Goal: Transaction & Acquisition: Book appointment/travel/reservation

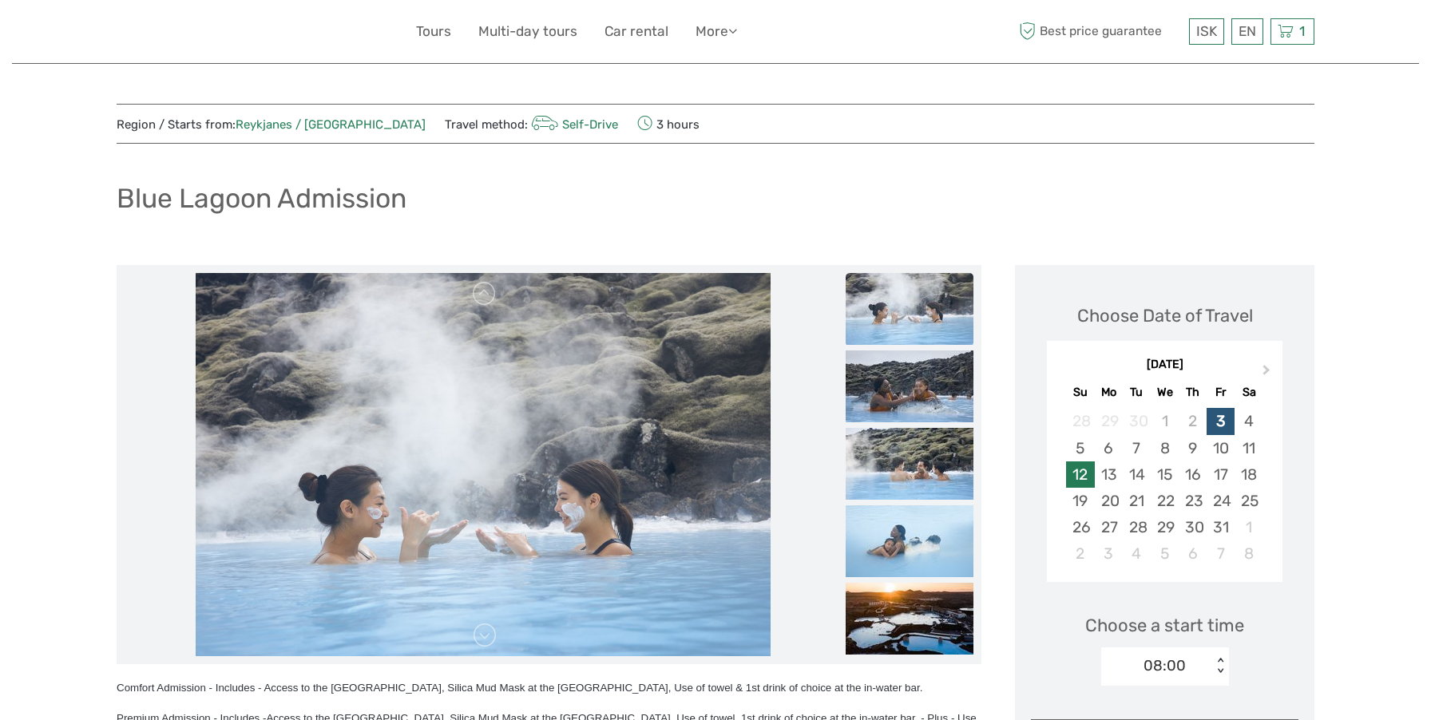
click at [1080, 471] on div "12" at bounding box center [1080, 474] width 28 height 26
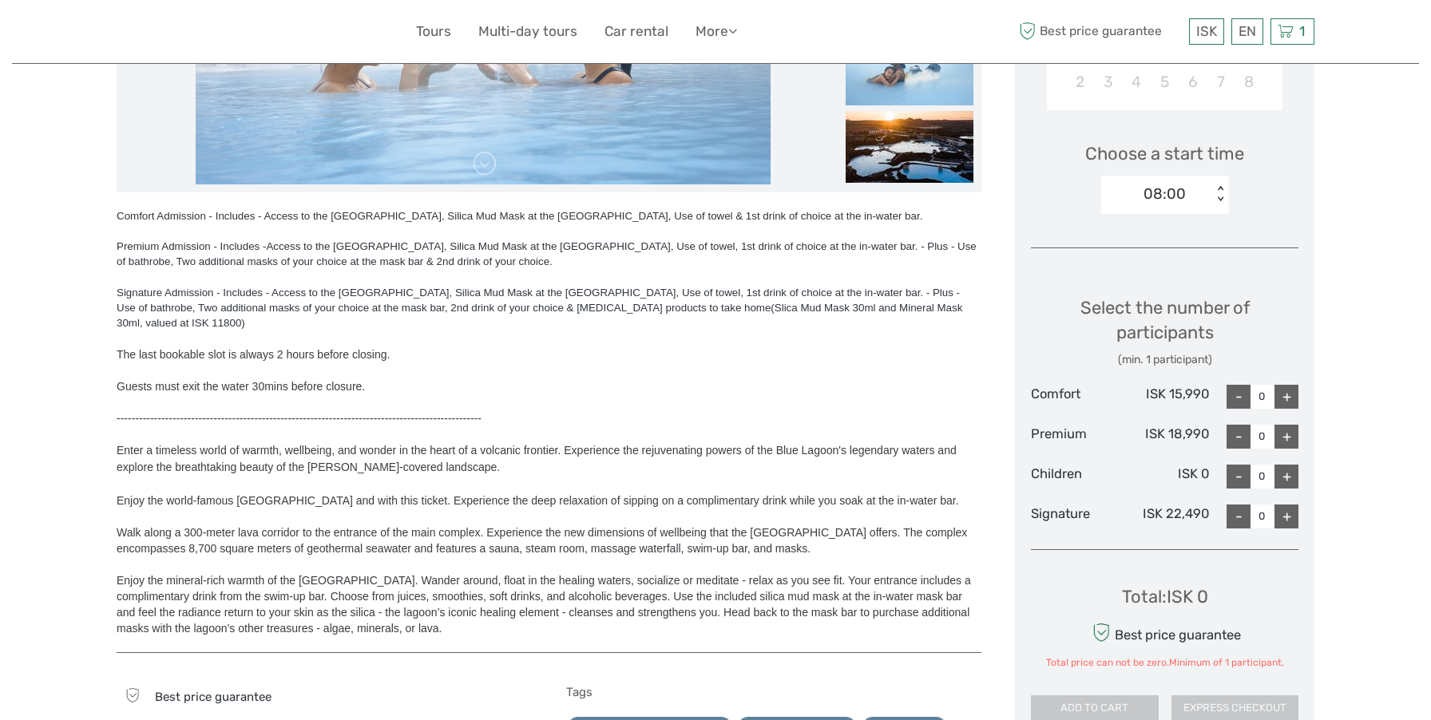
scroll to position [471, 0]
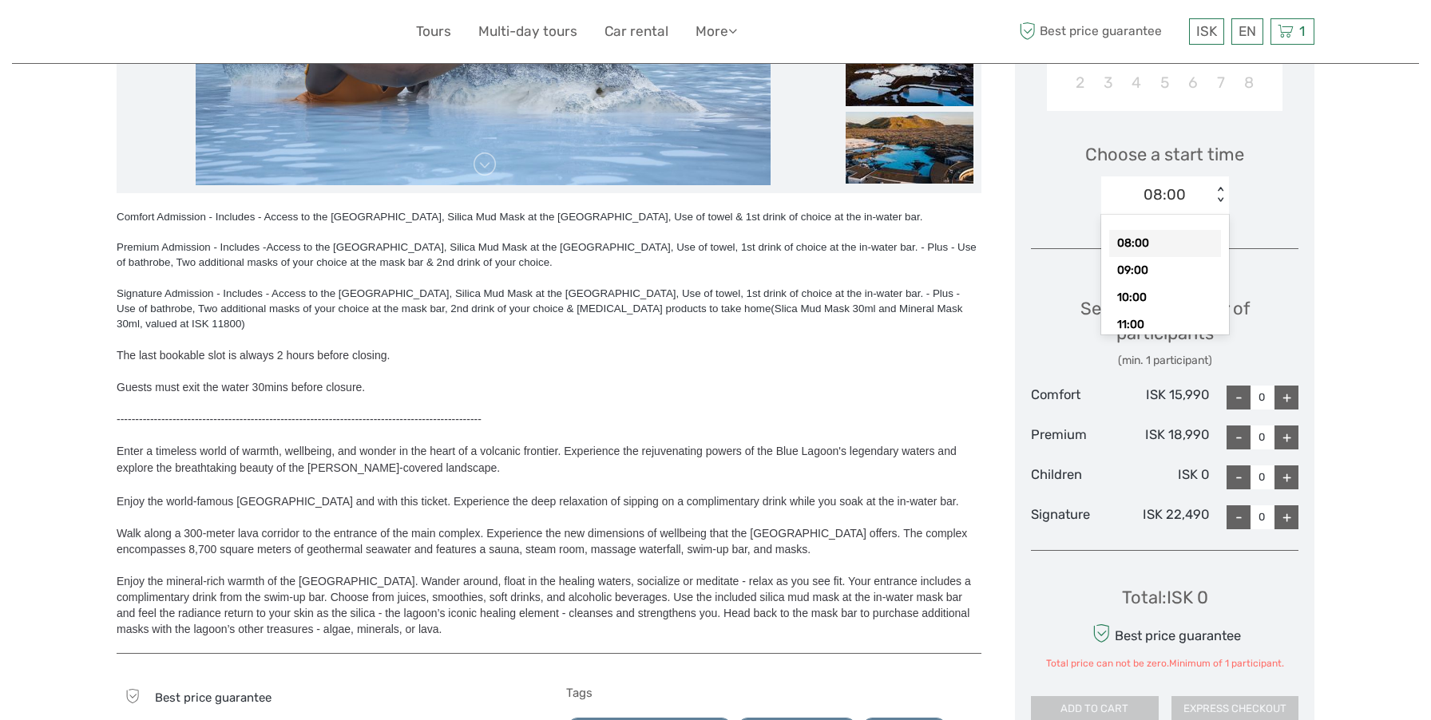
click at [1203, 200] on div "08:00" at bounding box center [1156, 195] width 111 height 24
click at [1163, 279] on div "09:00" at bounding box center [1165, 270] width 112 height 27
click at [1170, 202] on div "09:00" at bounding box center [1165, 194] width 42 height 21
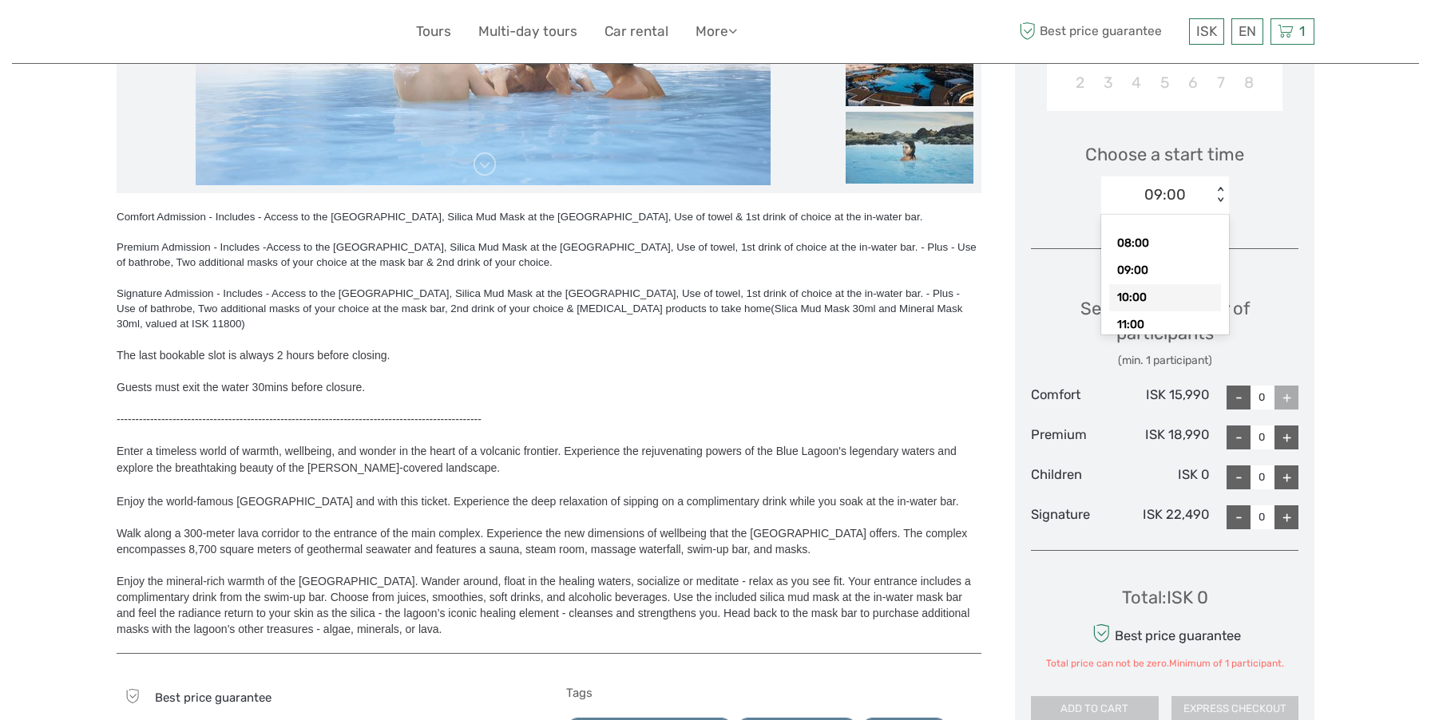
click at [1159, 287] on div "10:00" at bounding box center [1165, 297] width 112 height 27
click at [1182, 194] on div "10:00" at bounding box center [1164, 194] width 39 height 21
click at [1162, 232] on div "17:00" at bounding box center [1165, 239] width 112 height 27
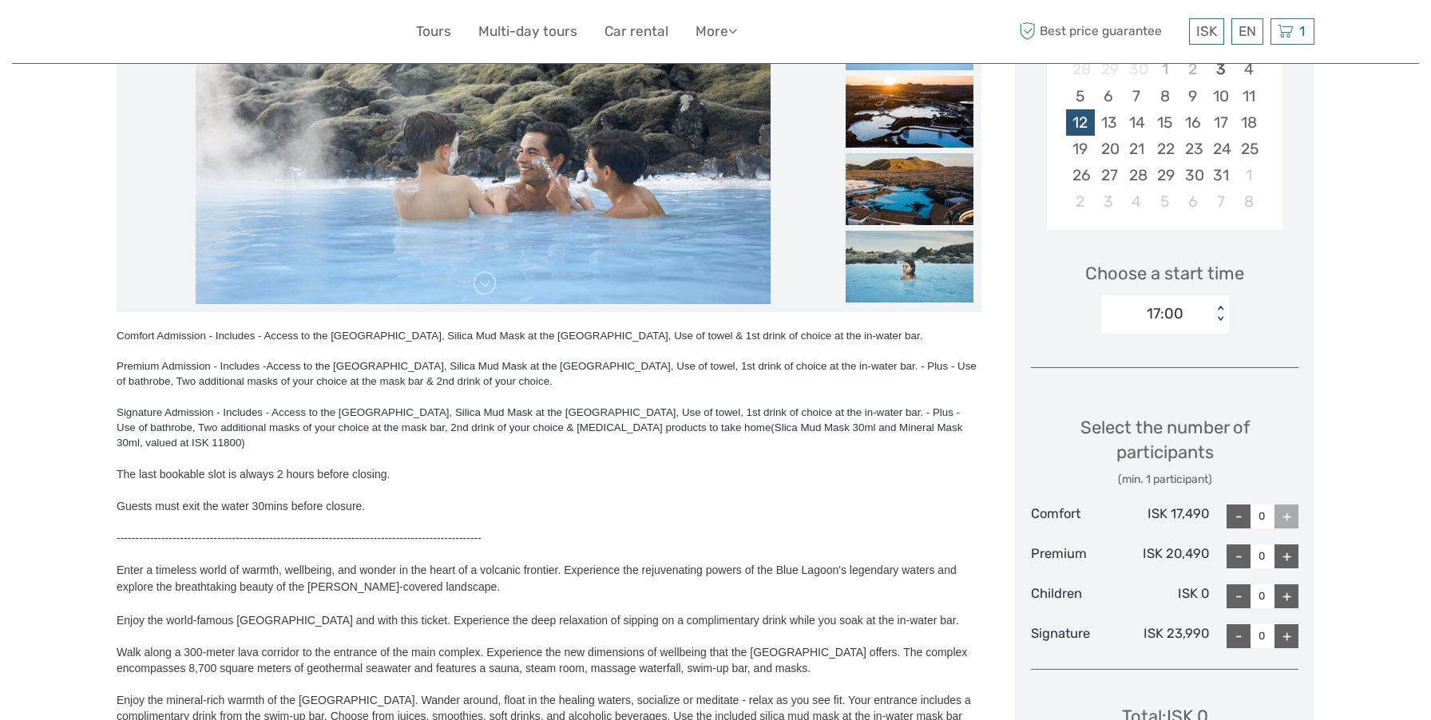
scroll to position [343, 0]
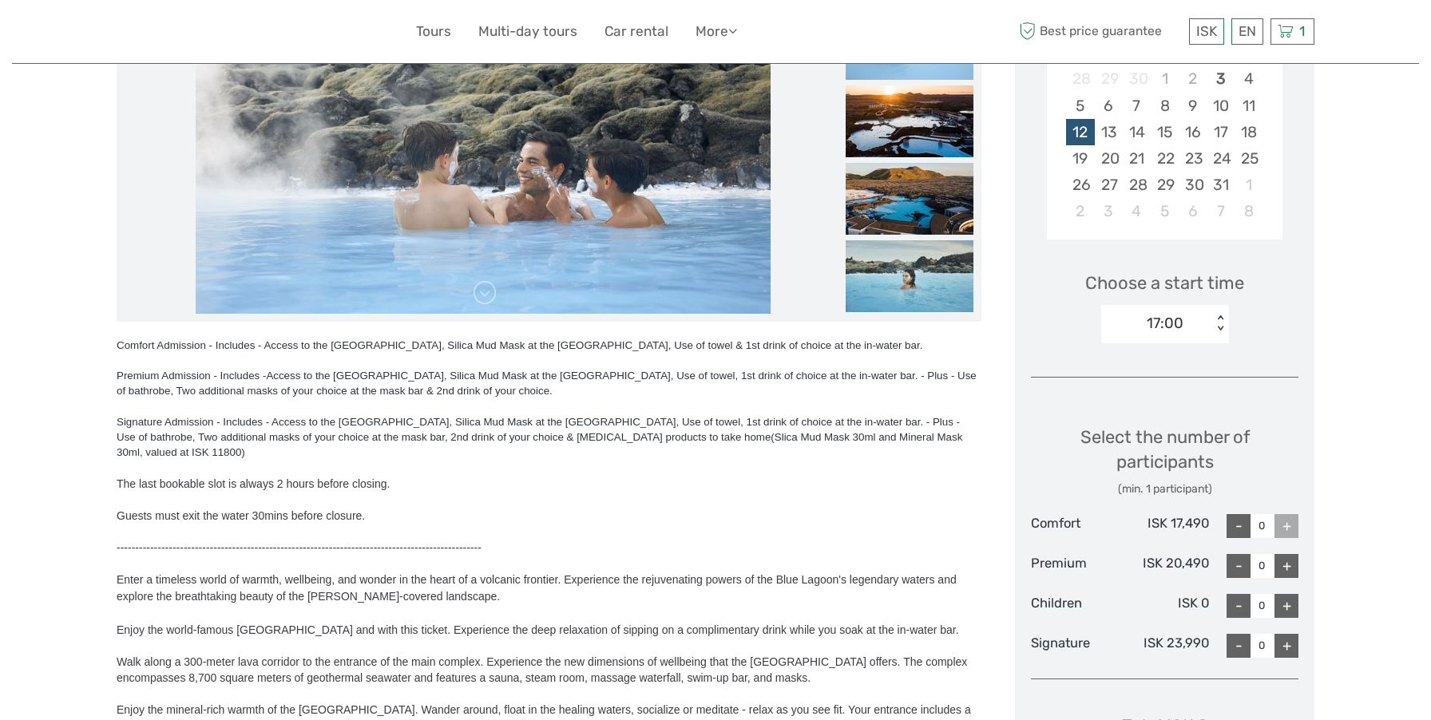
click at [1181, 327] on div "17:00" at bounding box center [1165, 323] width 37 height 21
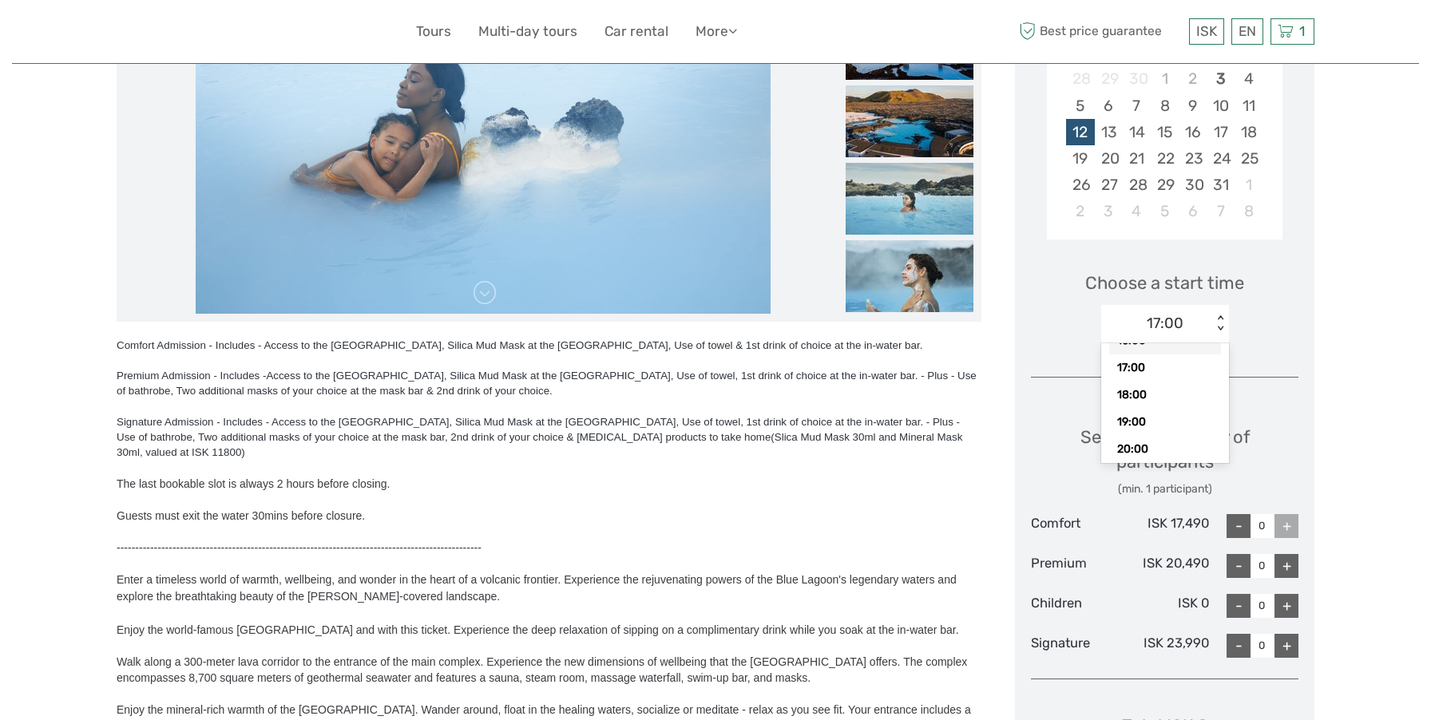
click at [1133, 340] on div "17:00 < >" at bounding box center [1165, 324] width 128 height 38
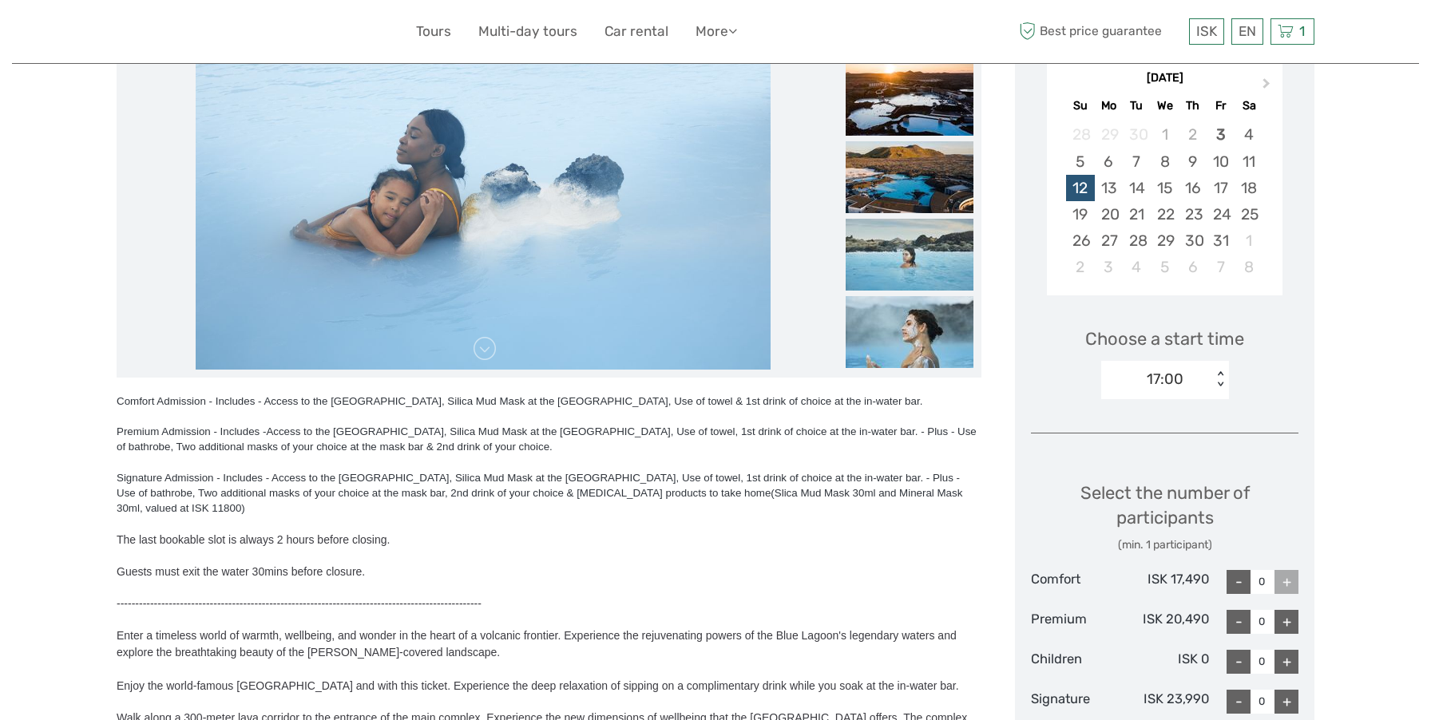
scroll to position [285, 0]
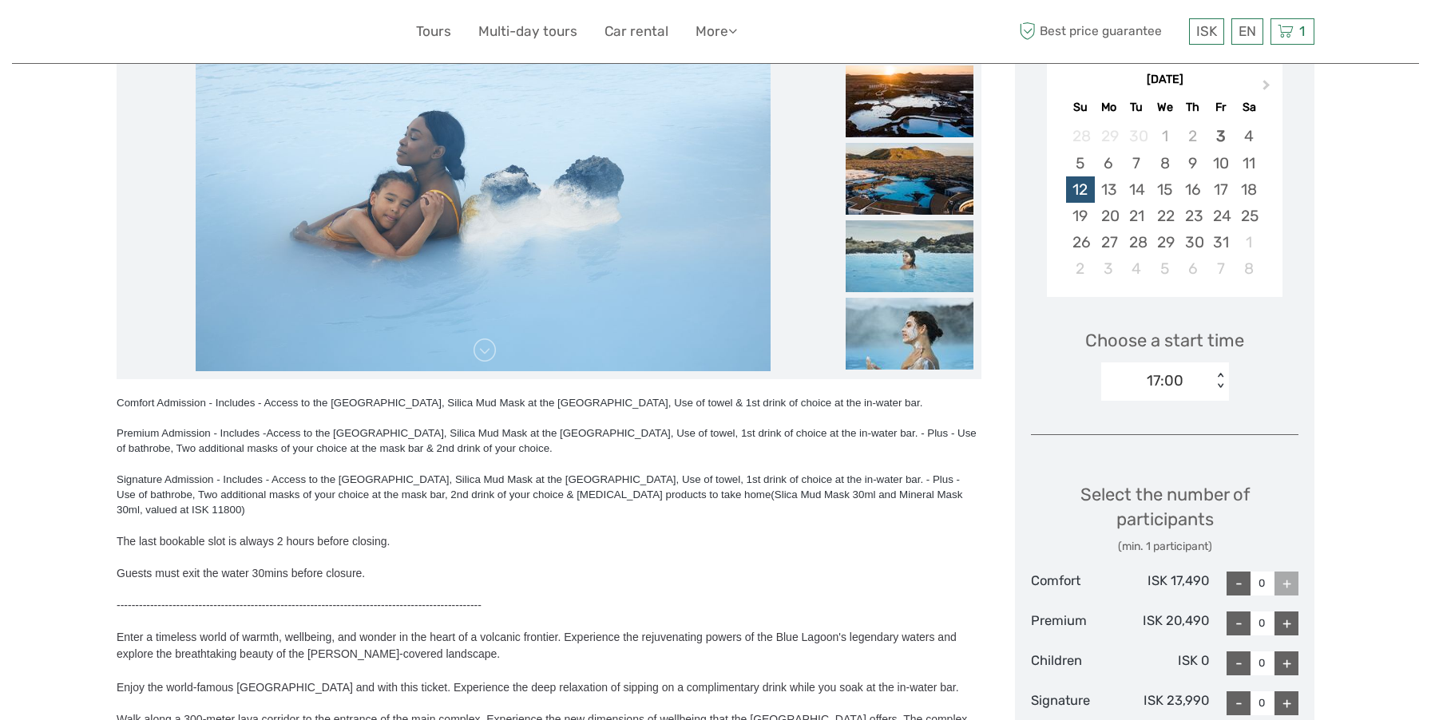
click at [1151, 376] on div "17:00" at bounding box center [1165, 380] width 37 height 21
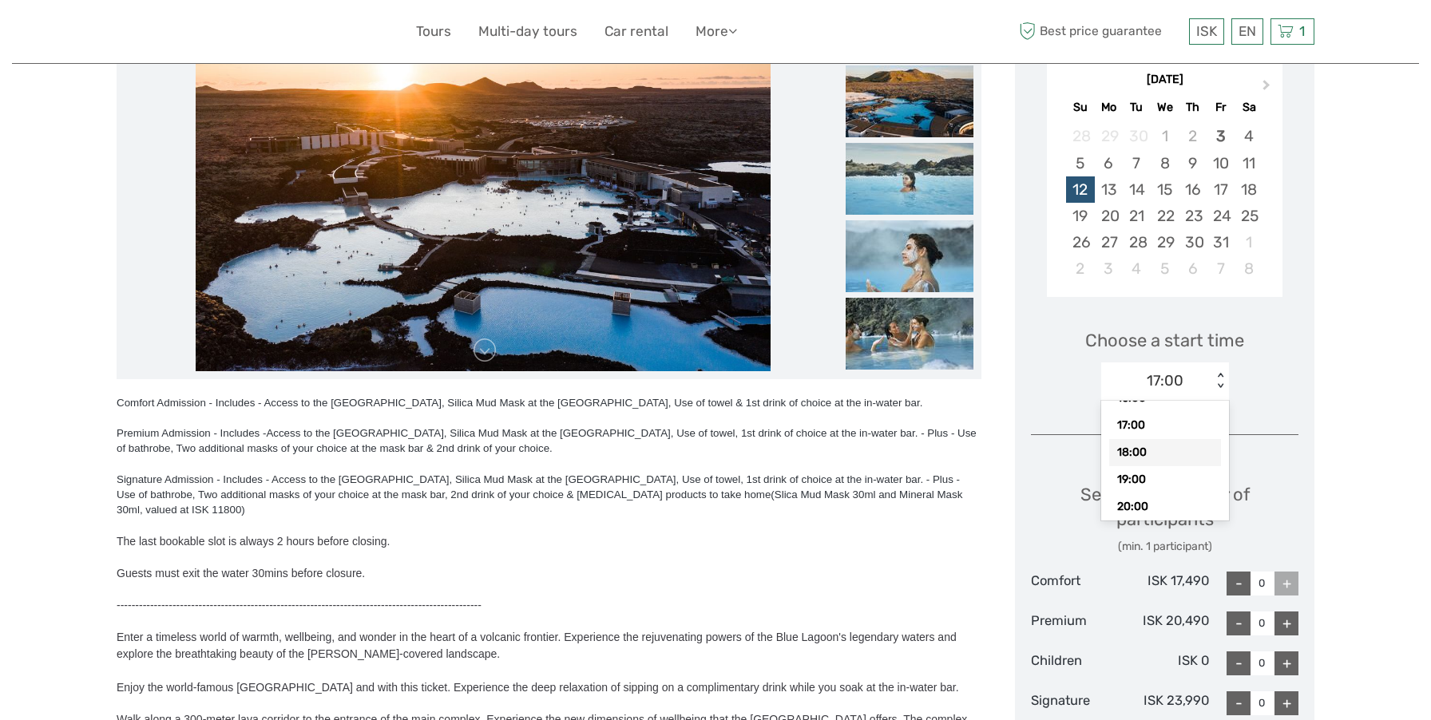
click at [1137, 455] on div "18:00" at bounding box center [1165, 452] width 112 height 27
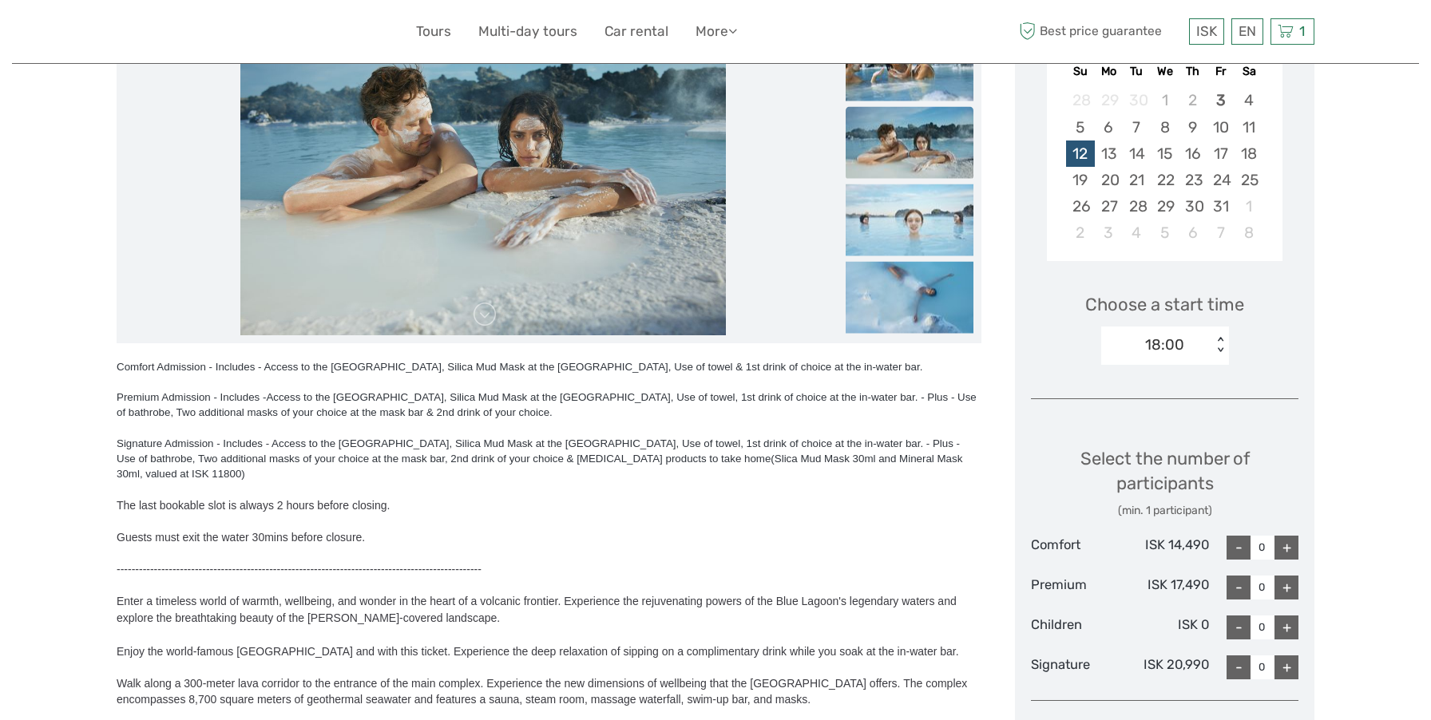
scroll to position [325, 0]
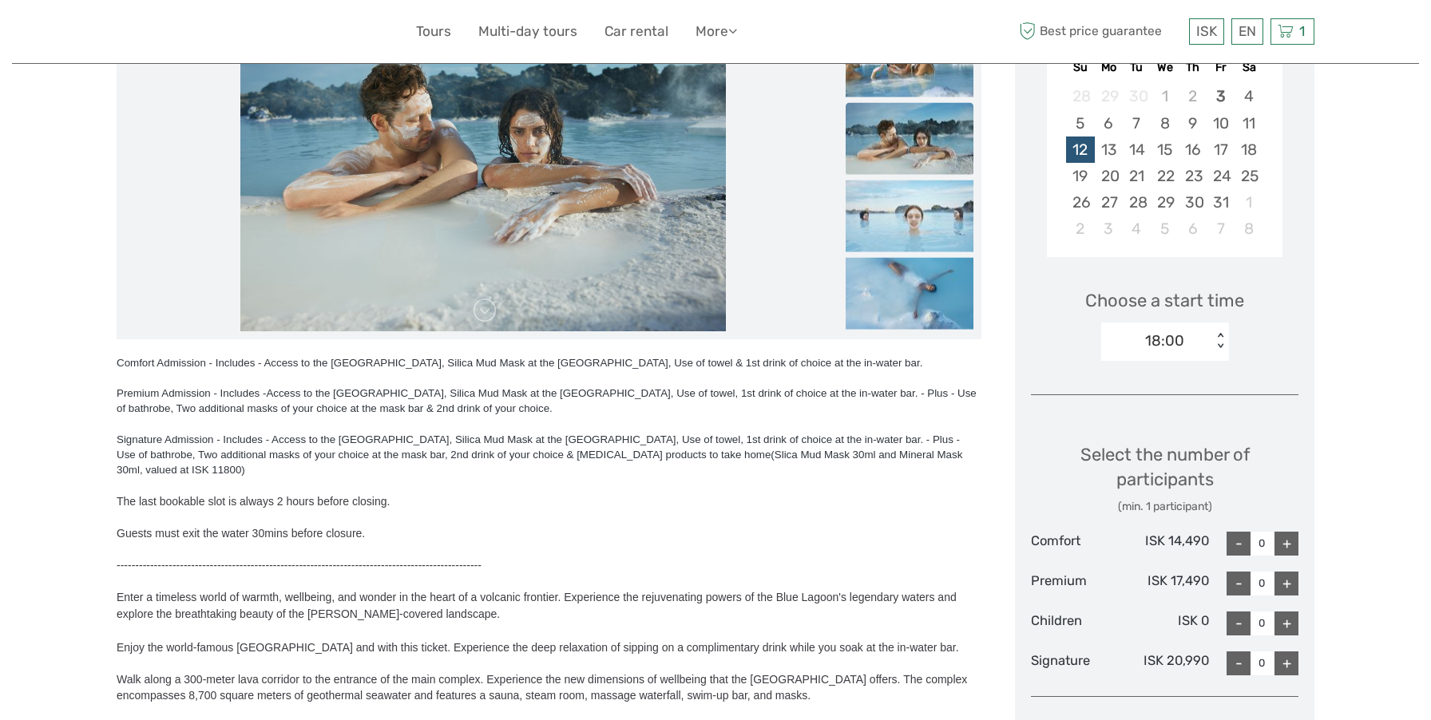
click at [1204, 345] on div "18:00" at bounding box center [1156, 341] width 111 height 24
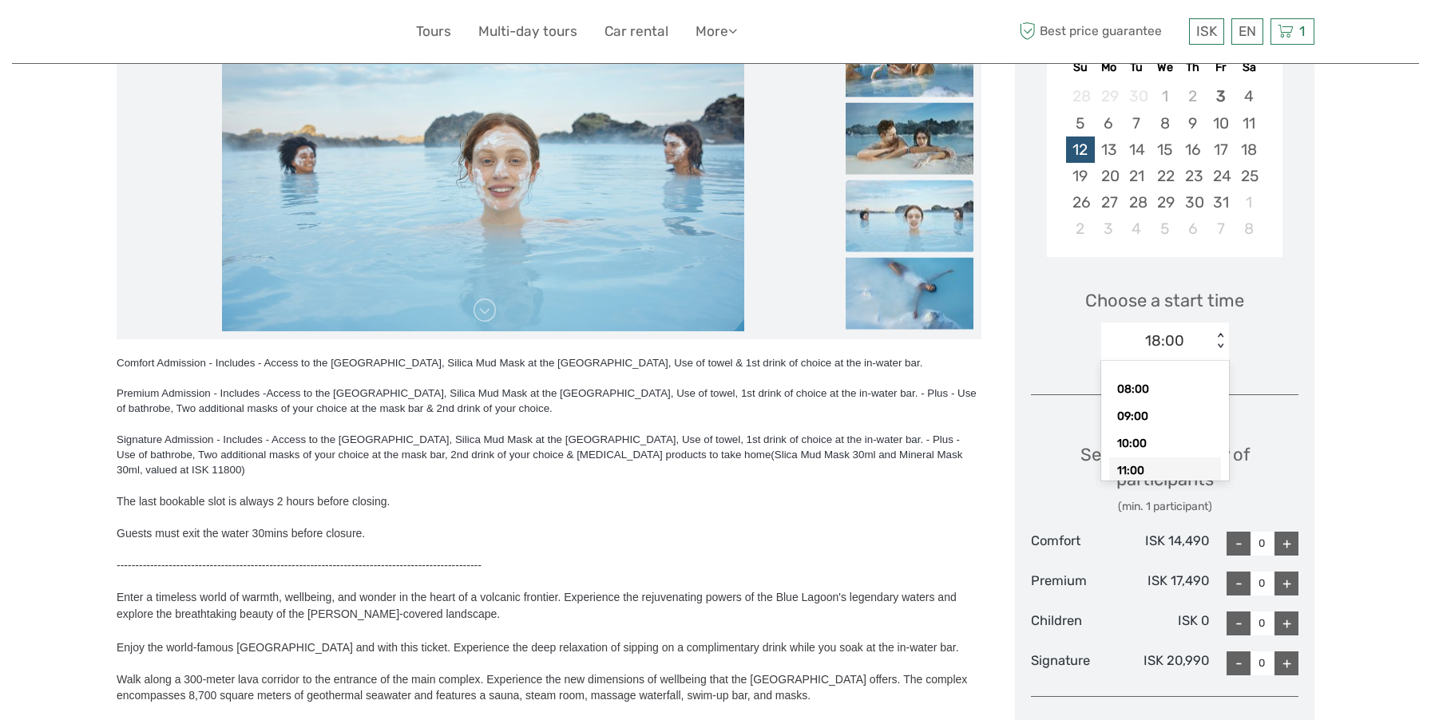
scroll to position [248, 0]
click at [1283, 540] on div "+" at bounding box center [1286, 544] width 24 height 24
type input "1"
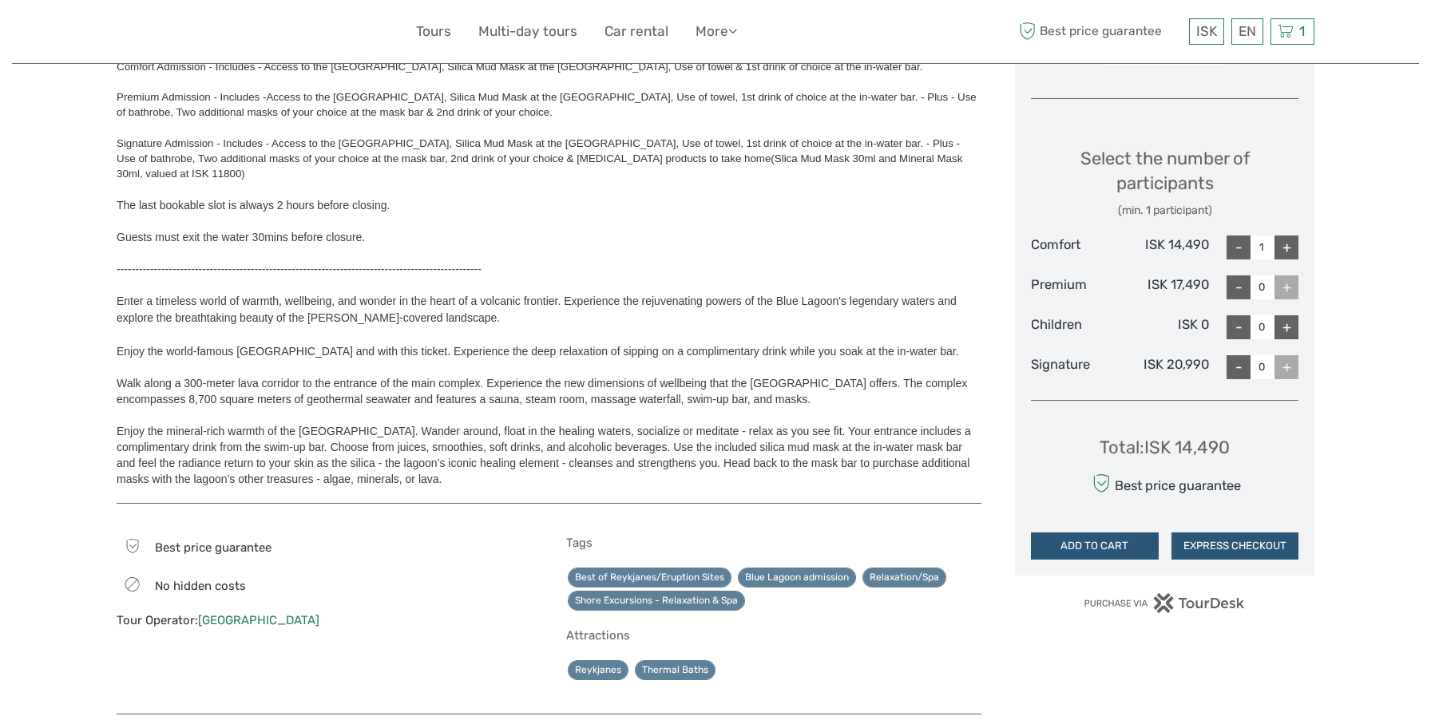
scroll to position [623, 0]
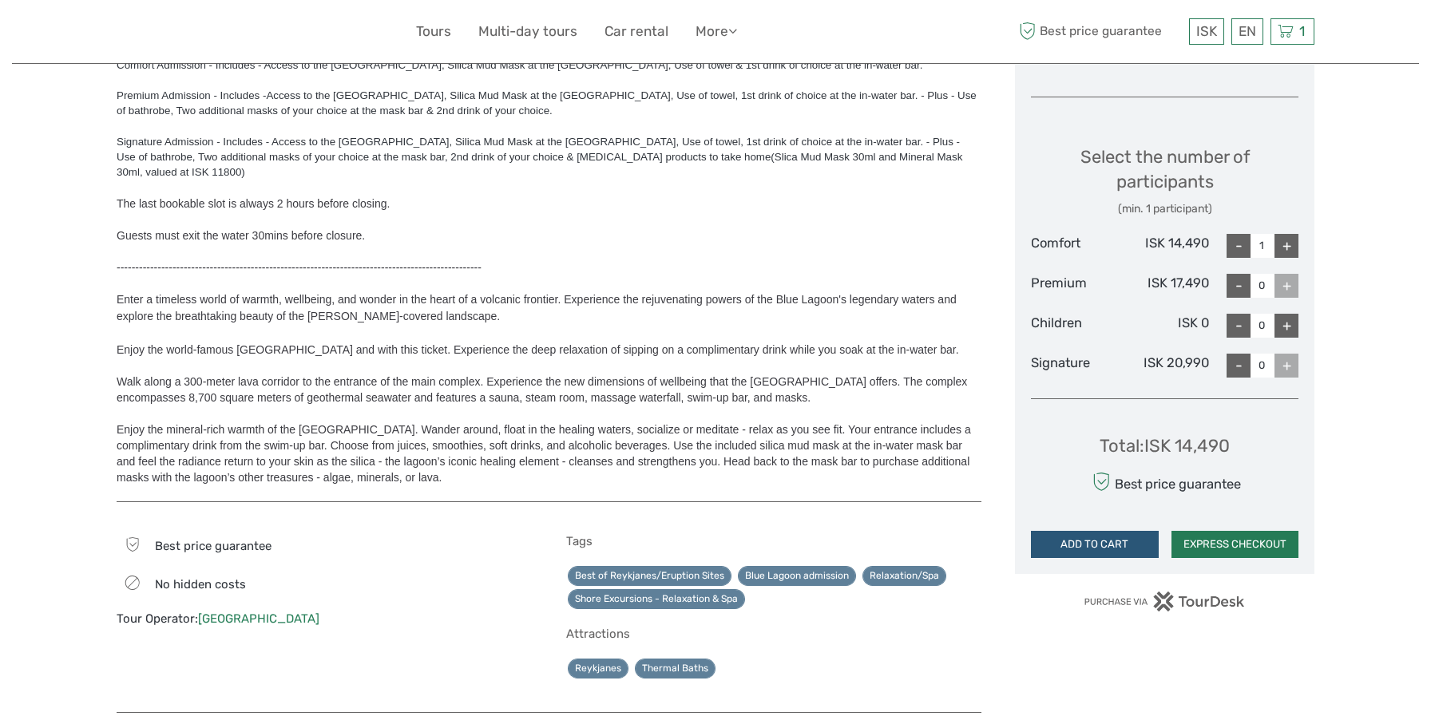
click at [1209, 547] on button "EXPRESS CHECKOUT" at bounding box center [1235, 544] width 128 height 27
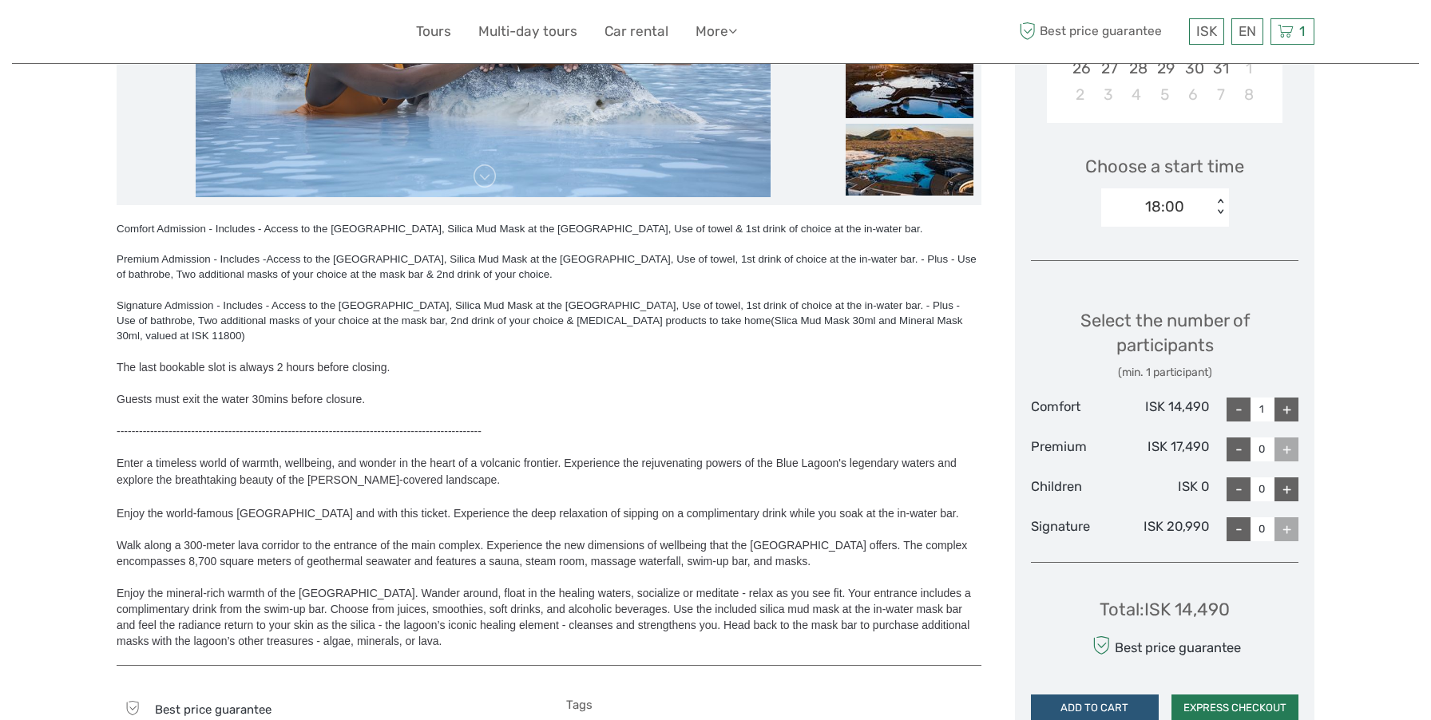
scroll to position [451, 0]
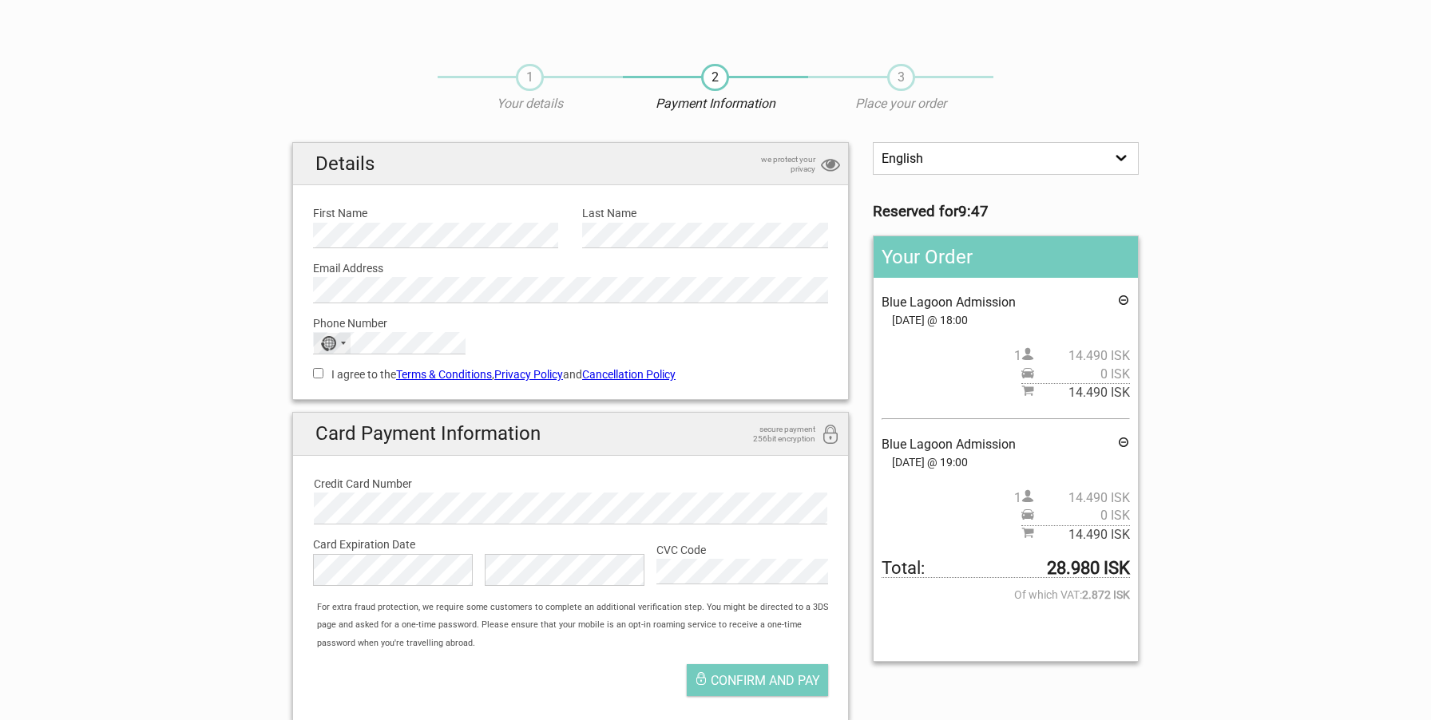
click at [333, 343] on div "No country selected" at bounding box center [328, 343] width 16 height 15
type input "unite"
click at [378, 434] on span "[GEOGRAPHIC_DATA]" at bounding box center [397, 426] width 108 height 18
click at [319, 373] on input "I agree to the Terms & Conditions , Privacy Policy and Cancellation Policy" at bounding box center [318, 373] width 10 height 10
checkbox input "true"
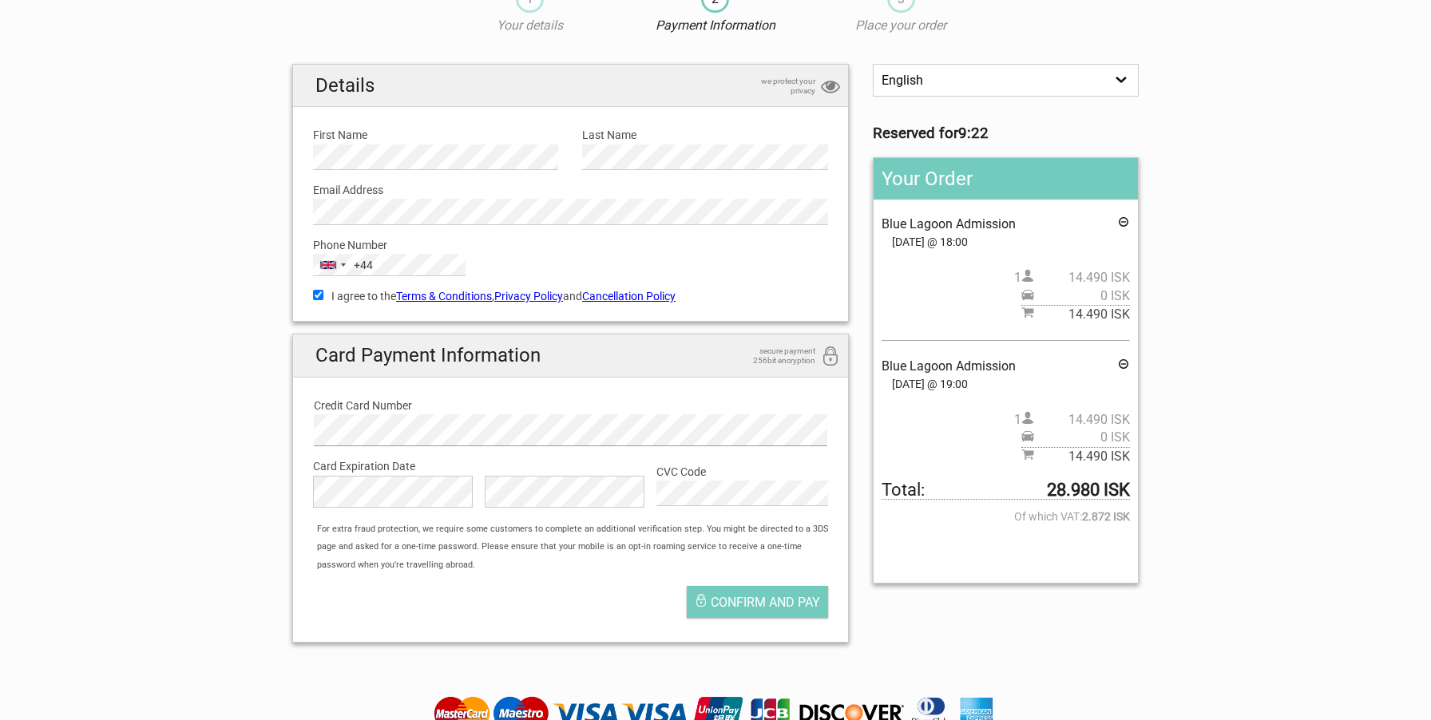
scroll to position [80, 0]
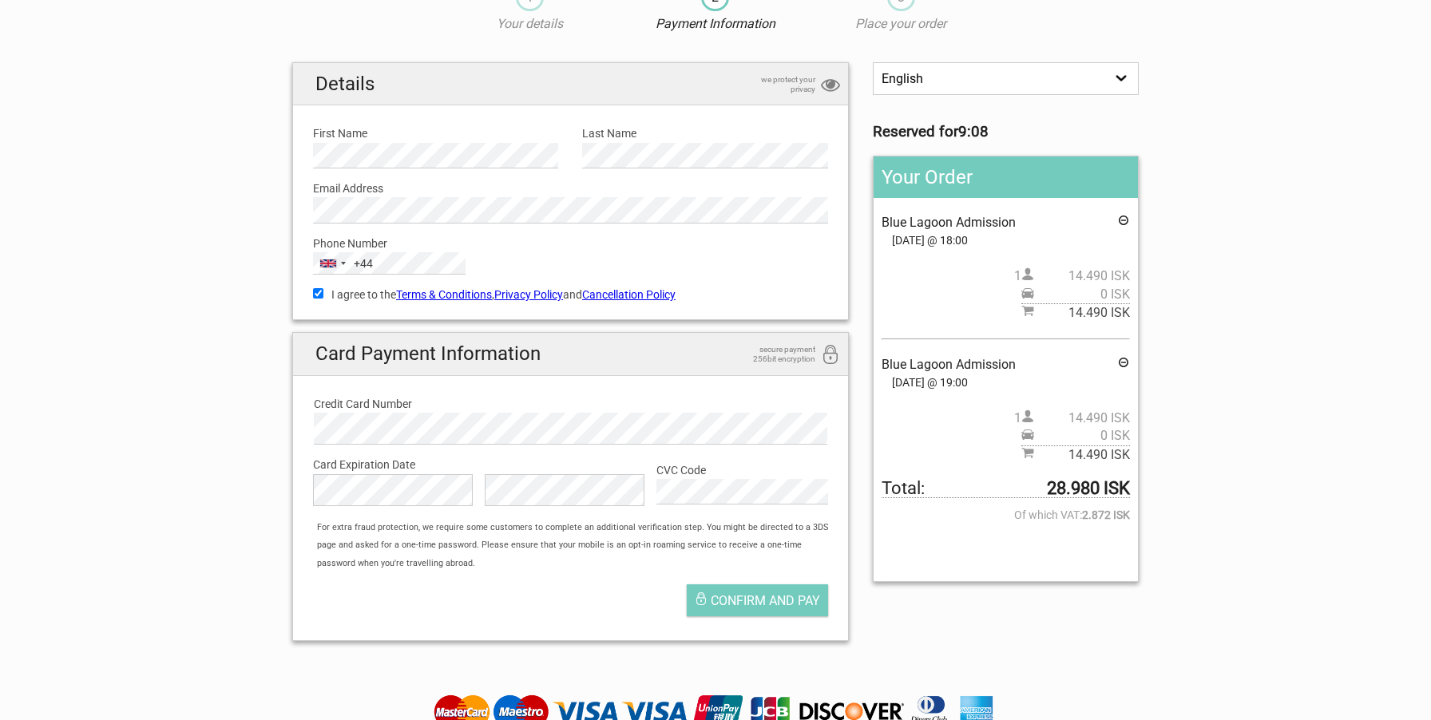
click at [1122, 360] on icon at bounding box center [1123, 365] width 13 height 18
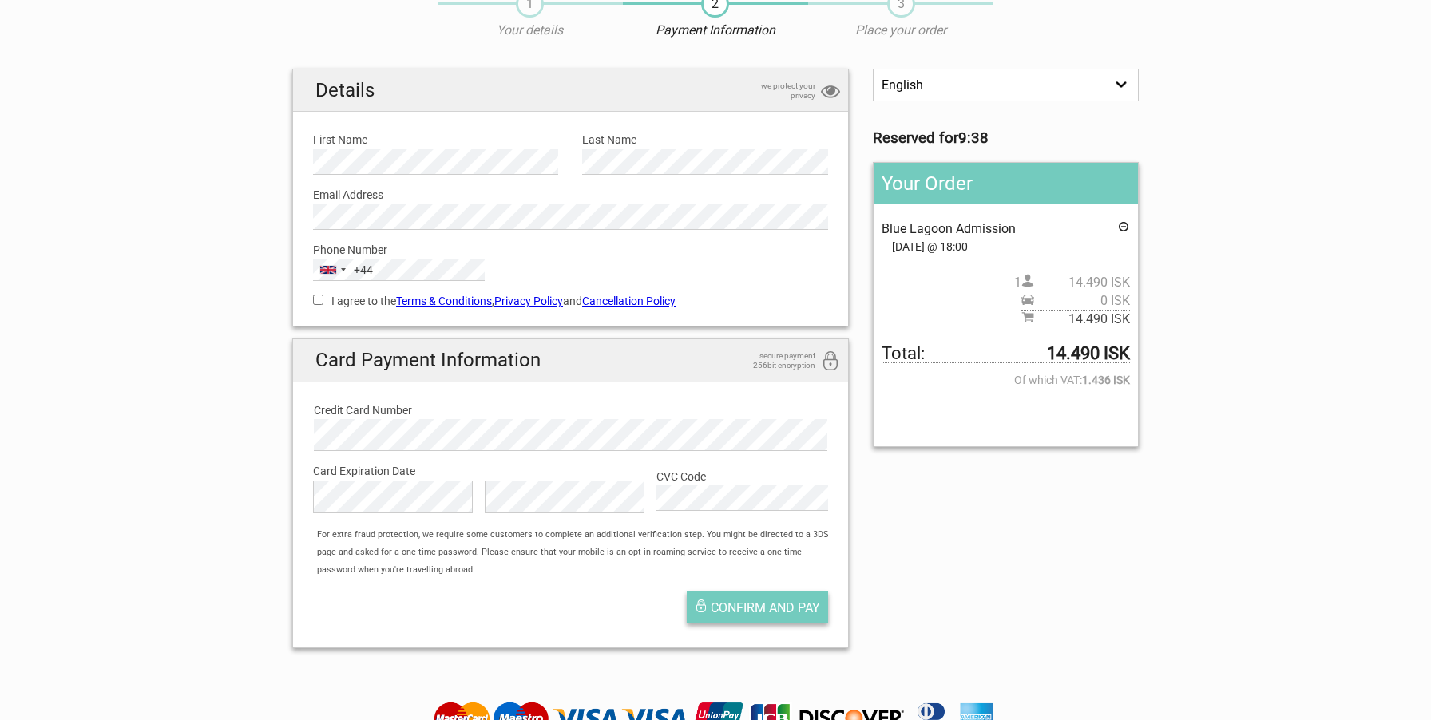
click at [734, 600] on span "Confirm and pay" at bounding box center [765, 607] width 109 height 15
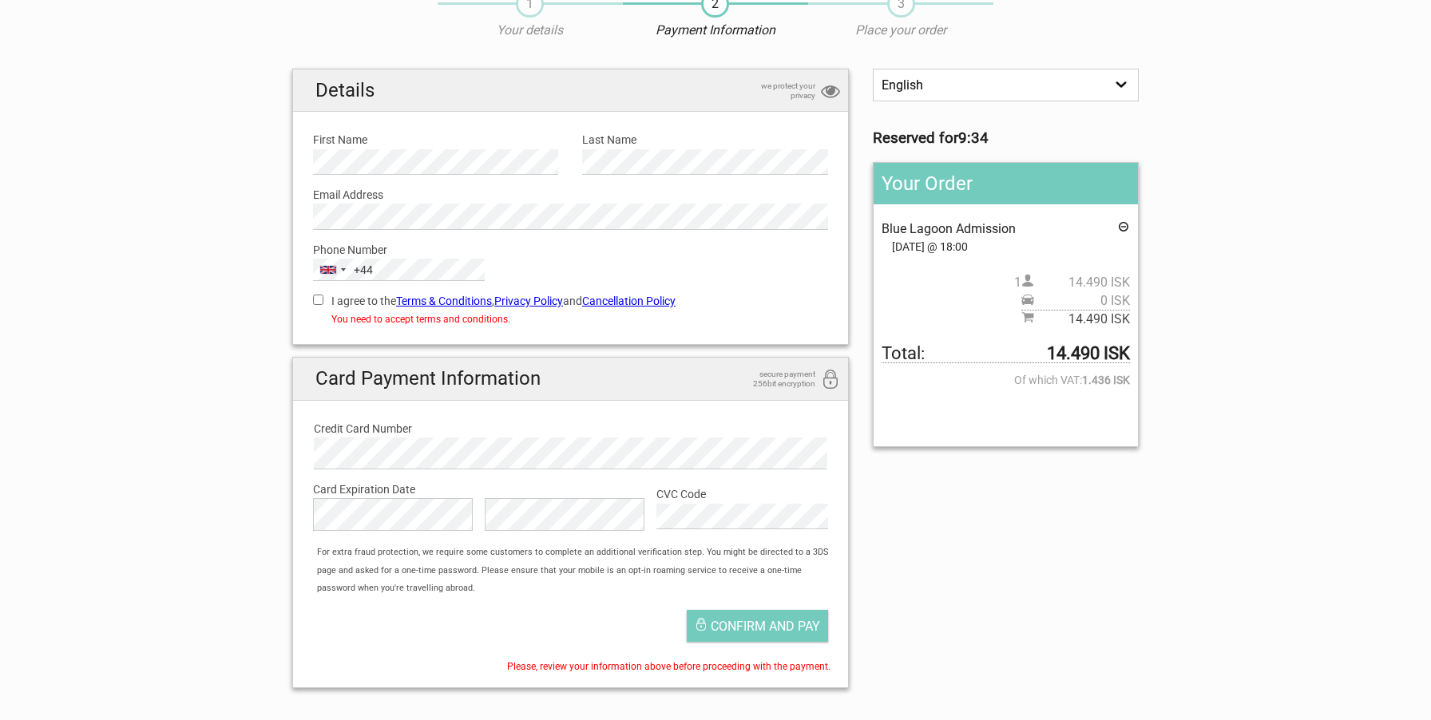
click at [318, 302] on input "I agree to the Terms & Conditions , Privacy Policy and Cancellation Policy" at bounding box center [318, 300] width 10 height 10
checkbox input "true"
click at [764, 628] on span "Confirm and pay" at bounding box center [765, 626] width 109 height 15
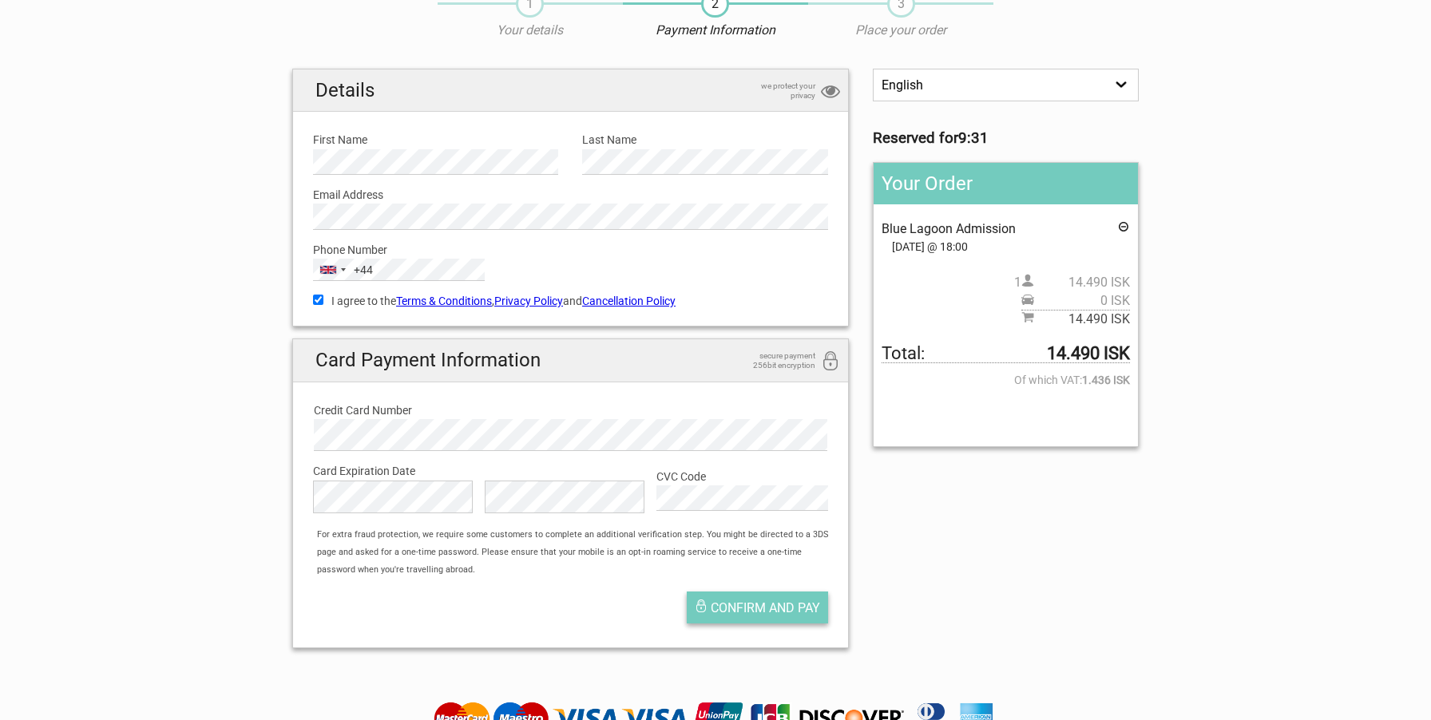
click at [760, 608] on span "Confirm and pay" at bounding box center [765, 607] width 109 height 15
